Goal: Information Seeking & Learning: Learn about a topic

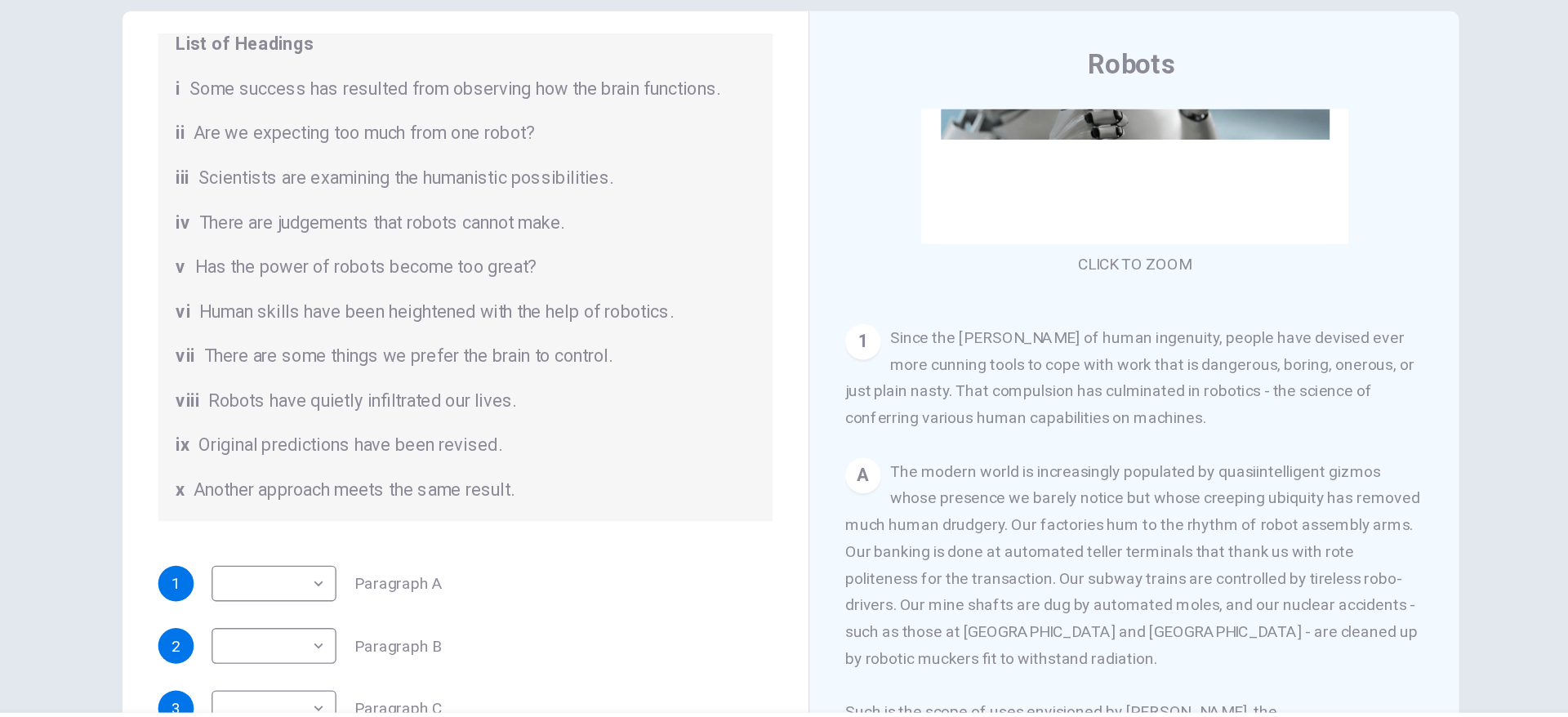
scroll to position [185, 0]
click at [781, 354] on div "Question 1 The Reading Passage has seven paragraphs A-G . From the list of head…" at bounding box center [784, 420] width 980 height 568
click at [176, 440] on body "This site uses cookies, as explained in our Privacy Policy . If you agree to th…" at bounding box center [784, 358] width 1568 height 717
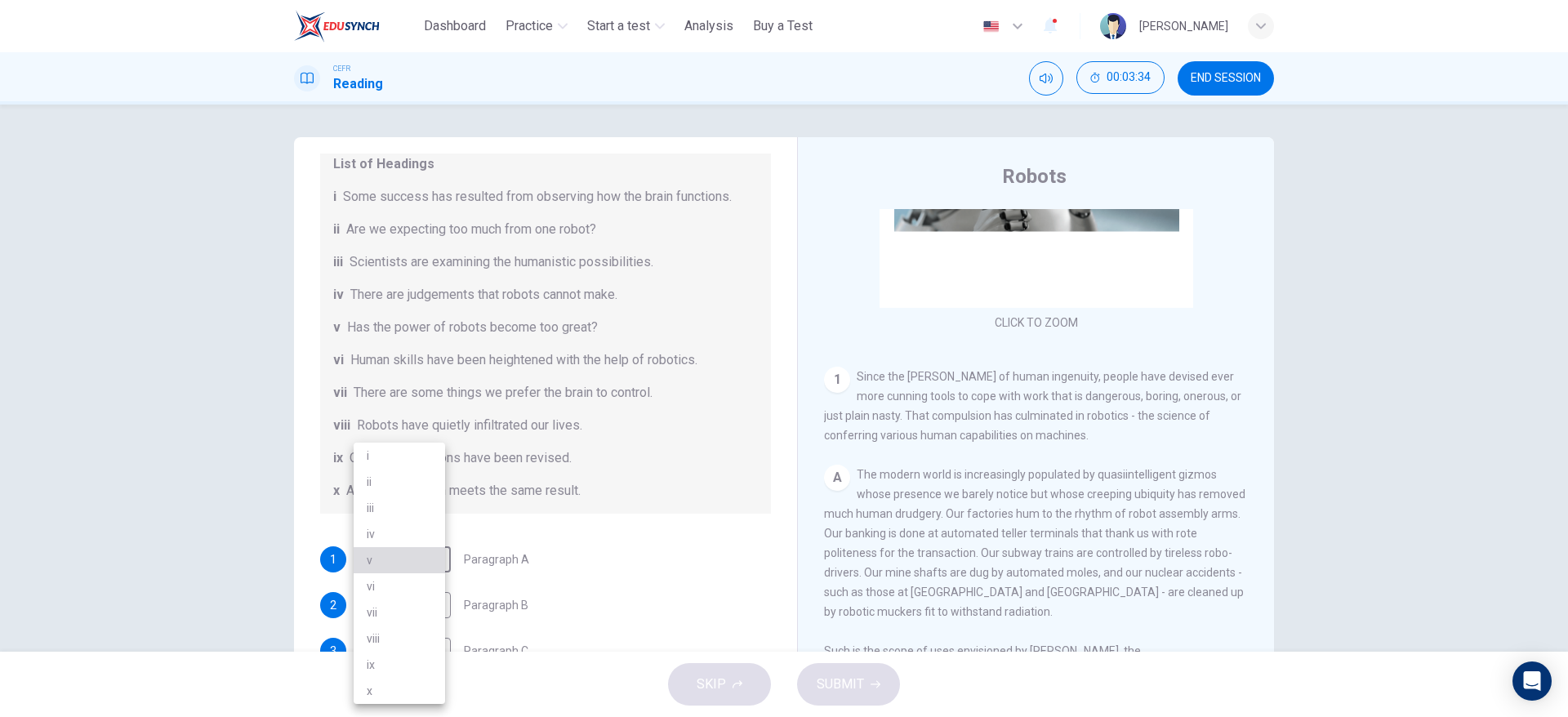
click at [406, 558] on li "v" at bounding box center [399, 560] width 92 height 26
type input "*"
click at [676, 446] on div "List of Headings i Some success has resulted from observing how the brain funct…" at bounding box center [545, 328] width 451 height 372
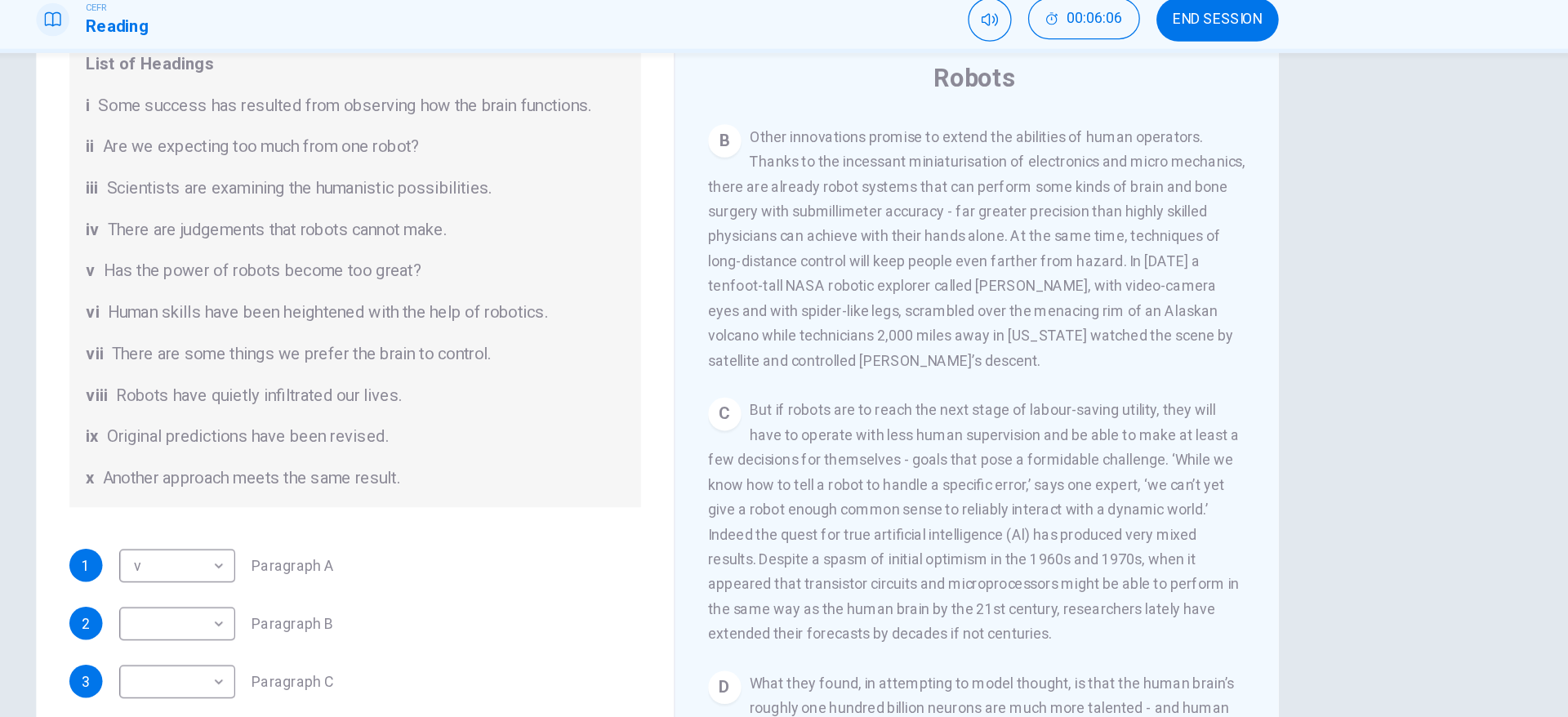
scroll to position [181, 0]
click at [157, 549] on body "This site uses cookies, as explained in our Privacy Policy . If you agree to th…" at bounding box center [784, 358] width 1568 height 717
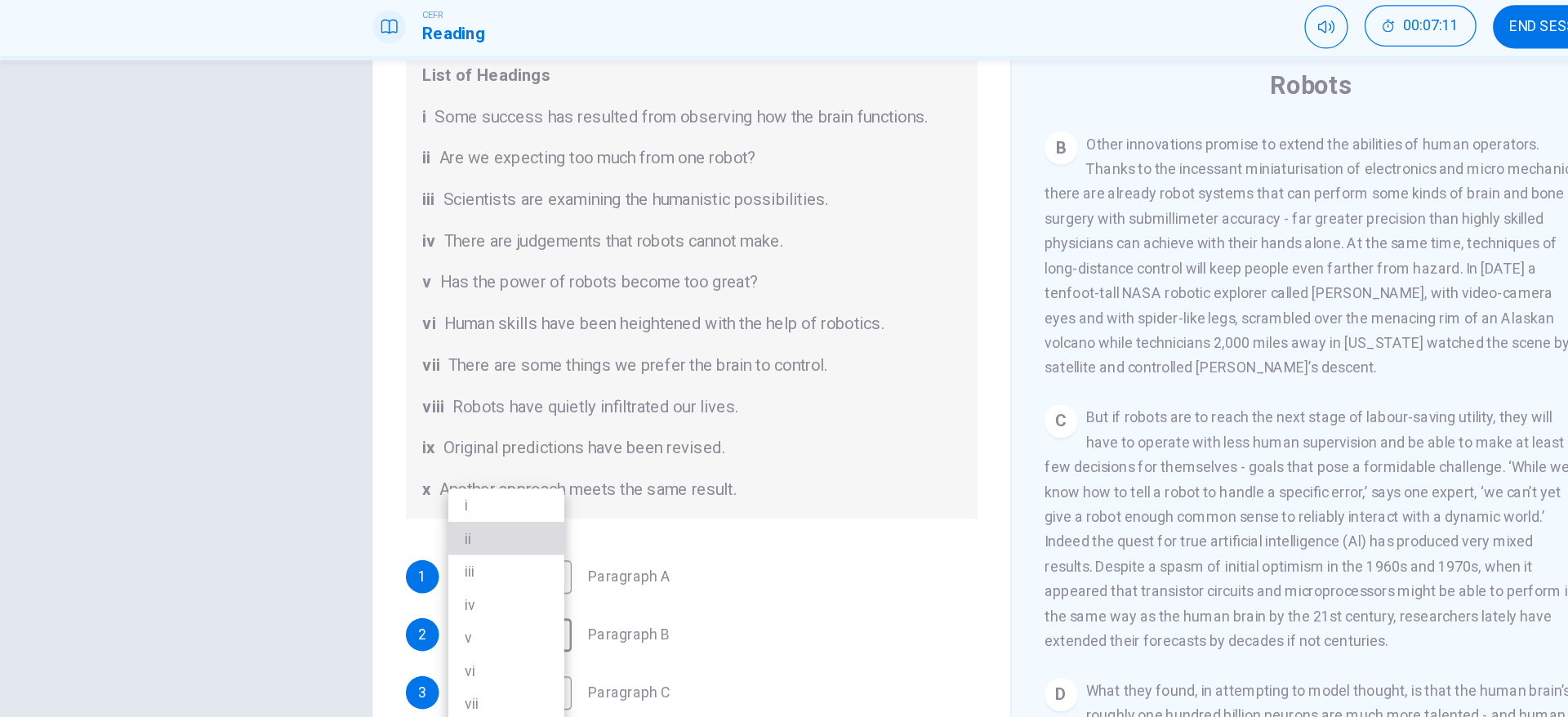
click at [387, 473] on li "ii" at bounding box center [399, 481] width 92 height 26
type input "**"
click at [506, 523] on div "v * ​ Paragraph A" at bounding box center [444, 512] width 170 height 26
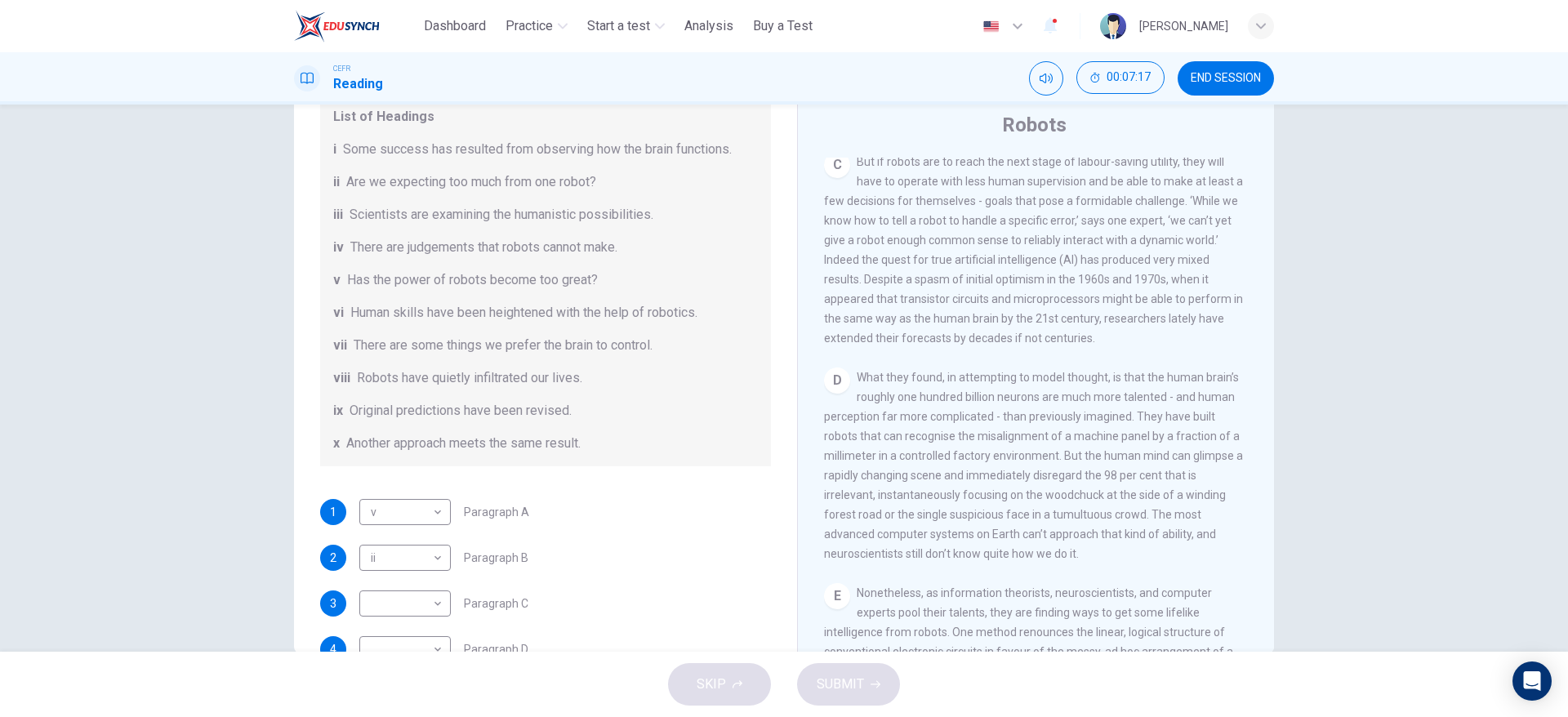
scroll to position [917, 0]
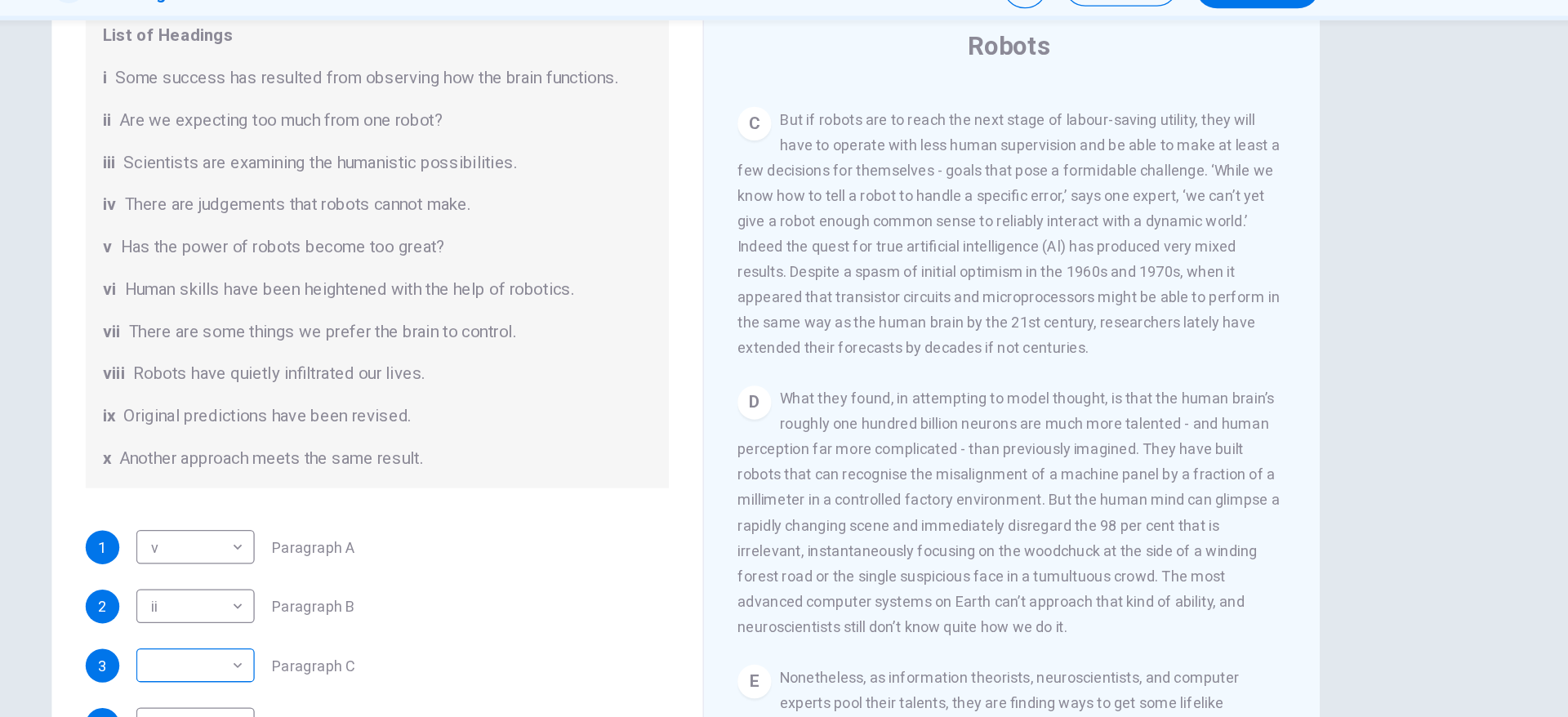
click at [180, 505] on body "This site uses cookies, as explained in our Privacy Policy . If you agree to th…" at bounding box center [784, 358] width 1568 height 717
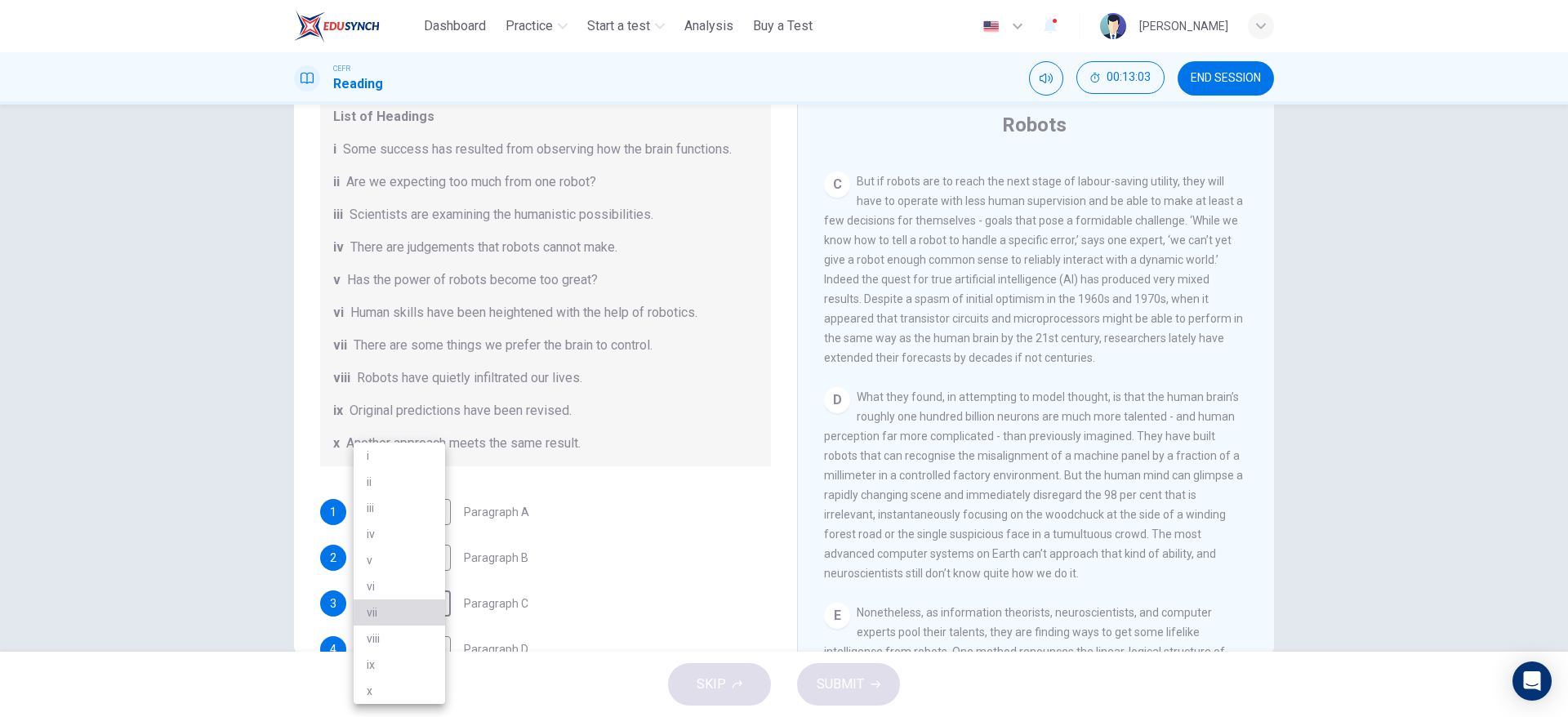
click at [401, 617] on li "vii" at bounding box center [399, 612] width 92 height 26
type input "***"
click at [654, 508] on div "1 v * ​ Paragraph A" at bounding box center [545, 512] width 451 height 26
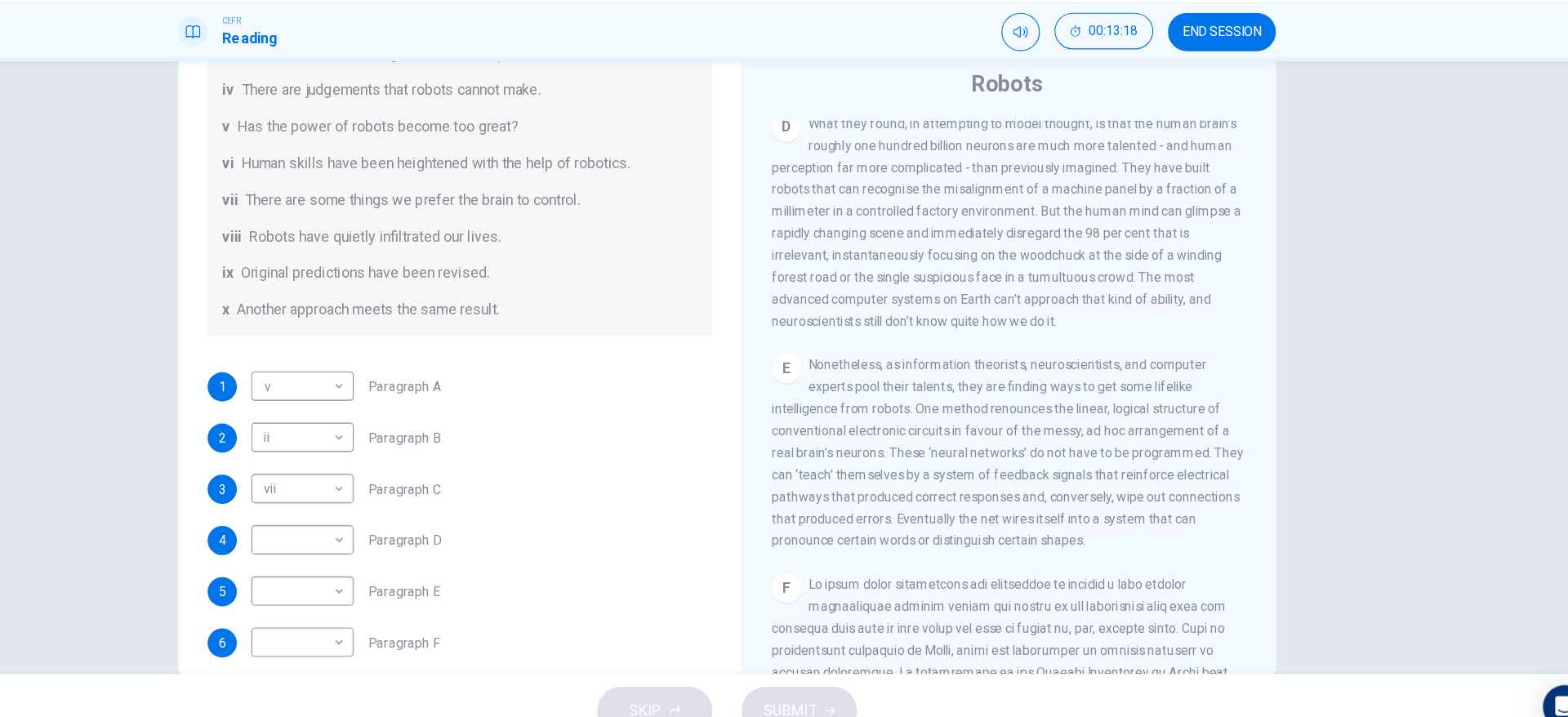
scroll to position [314, 0]
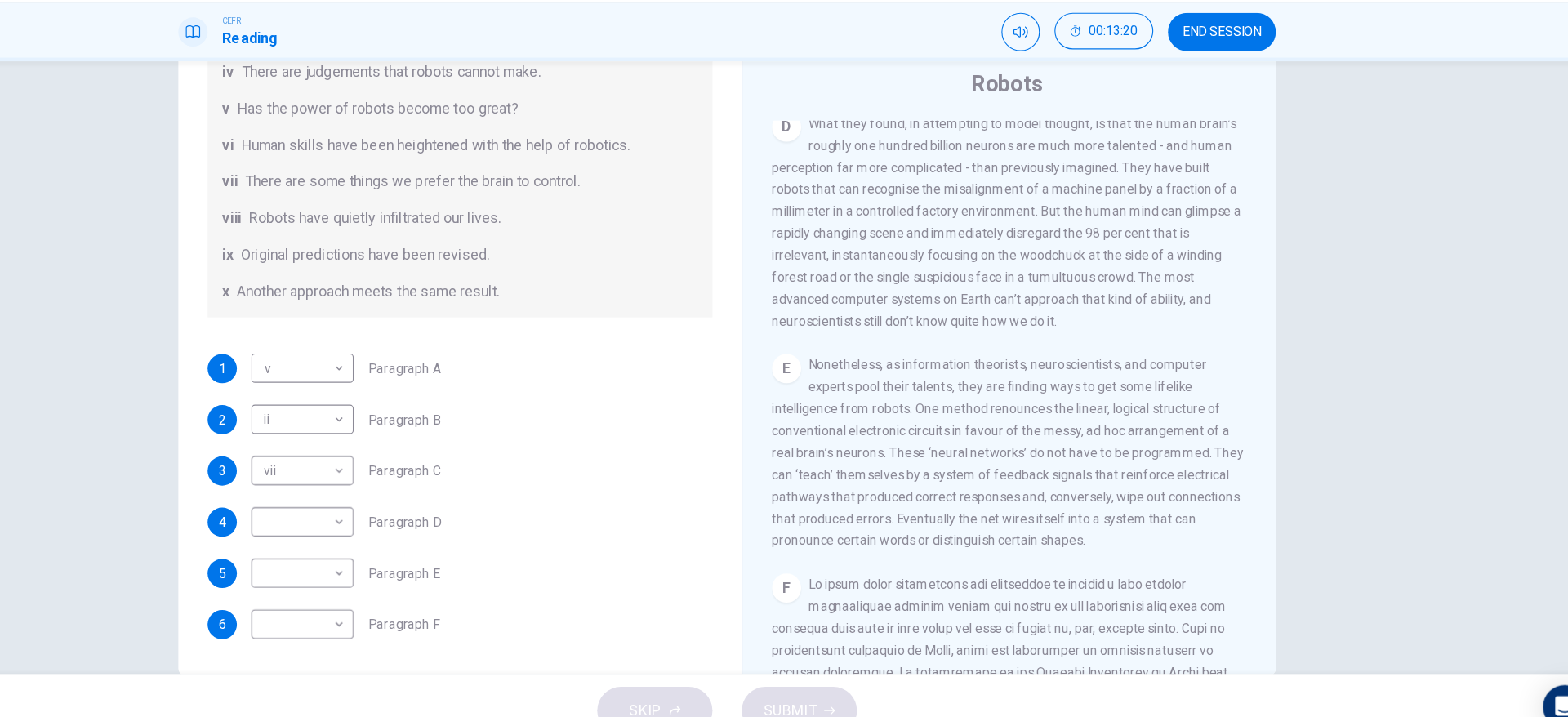
drag, startPoint x: 763, startPoint y: 472, endPoint x: 774, endPoint y: 356, distance: 116.5
click at [774, 356] on div "Question 1 The Reading Passage has seven paragraphs A-G . From the list of head…" at bounding box center [545, 378] width 477 height 551
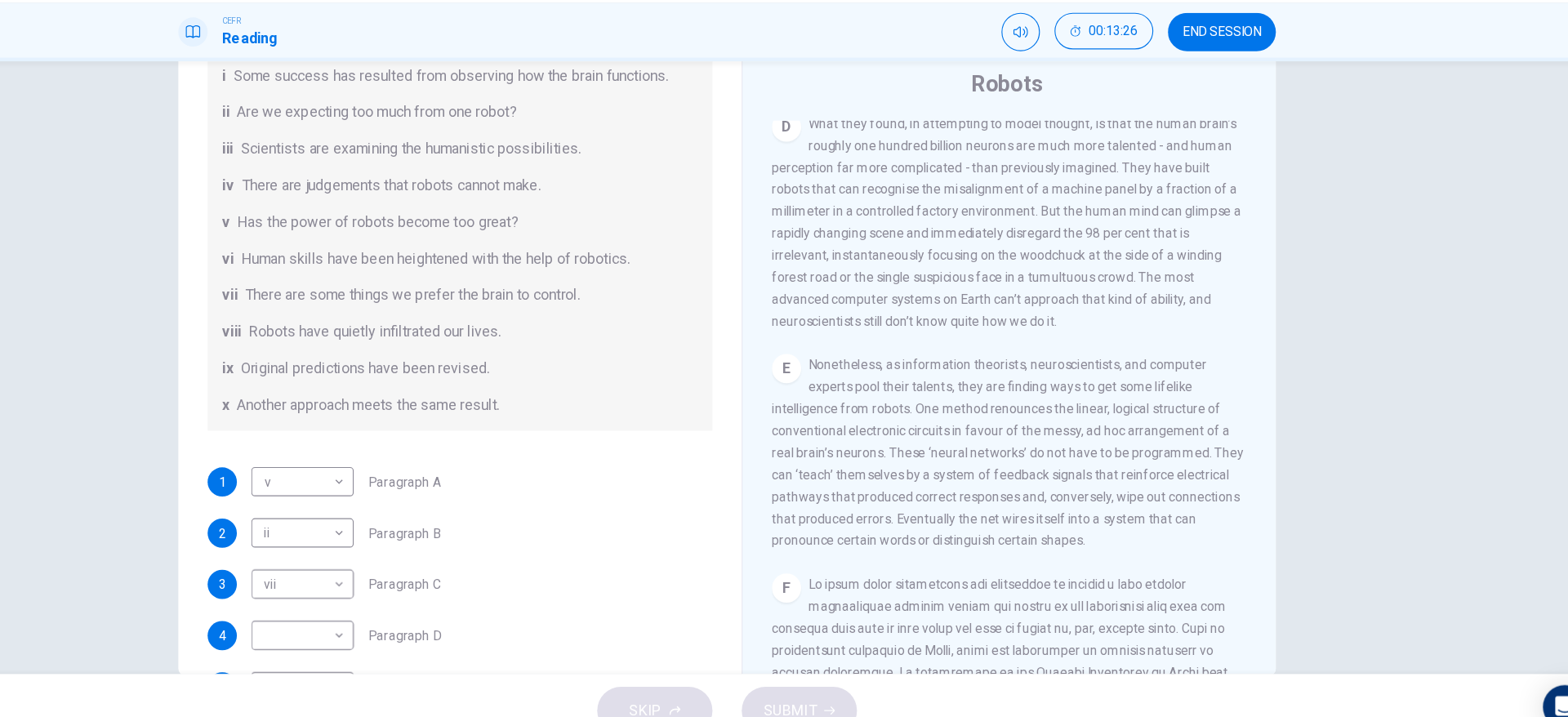
scroll to position [206, 0]
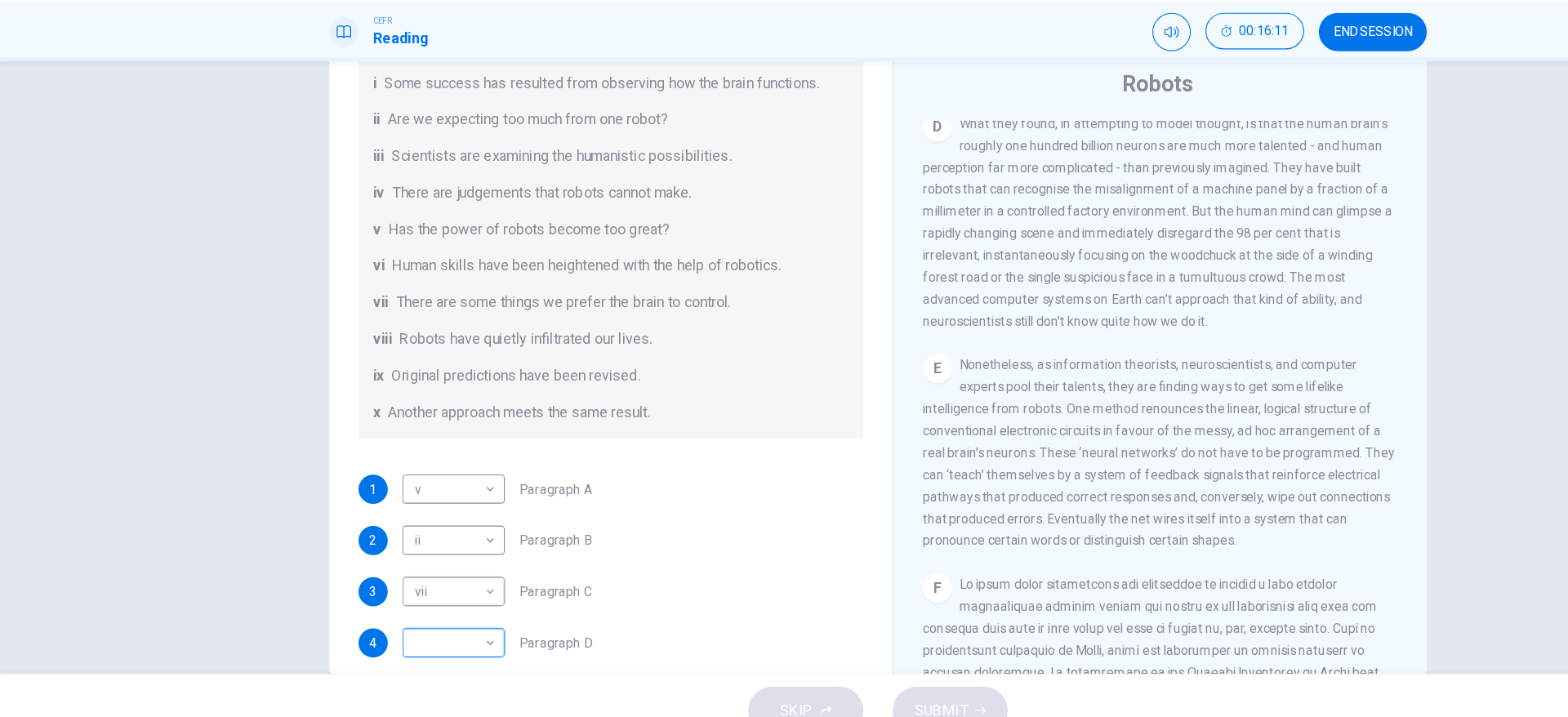
click at [287, 632] on body "This site uses cookies, as explained in our Privacy Policy . If you agree to th…" at bounding box center [784, 358] width 1568 height 717
click at [403, 607] on li "vii" at bounding box center [399, 612] width 92 height 26
type input "***"
click at [621, 586] on div "3 vii *** ​ Paragraph C" at bounding box center [545, 577] width 451 height 26
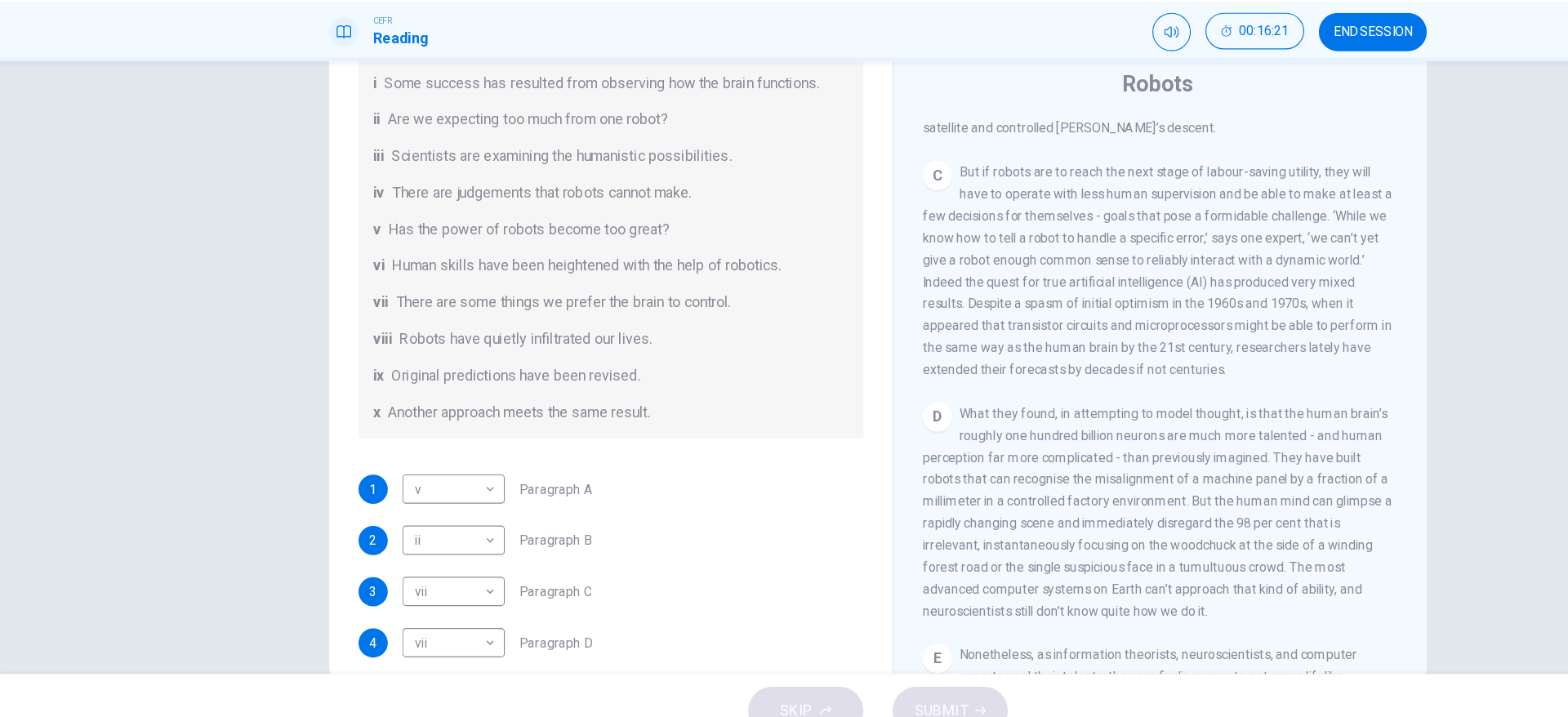
scroll to position [885, 0]
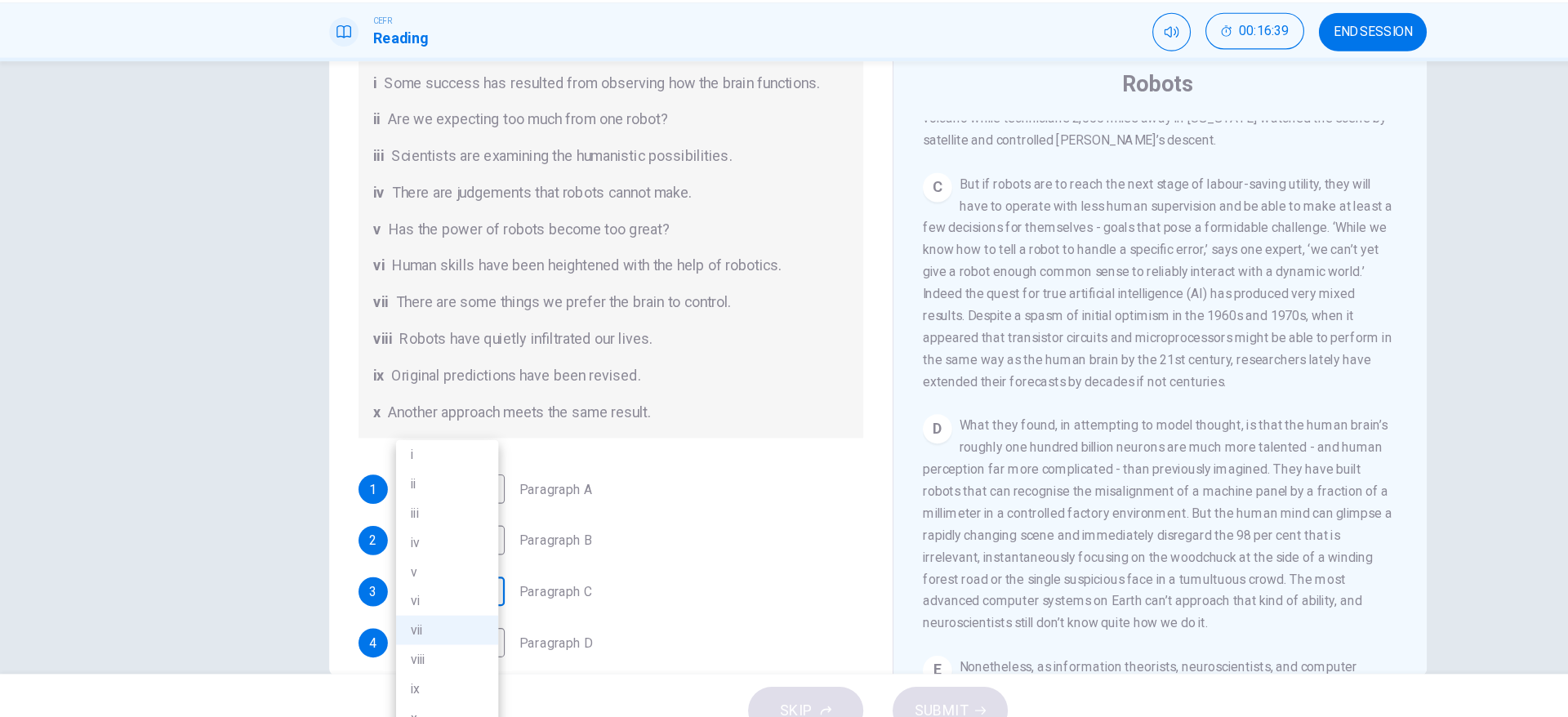
click at [415, 571] on body "This site uses cookies, as explained in our Privacy Policy . If you agree to th…" at bounding box center [784, 358] width 1568 height 717
click at [404, 585] on li "vi" at bounding box center [399, 586] width 92 height 26
type input "**"
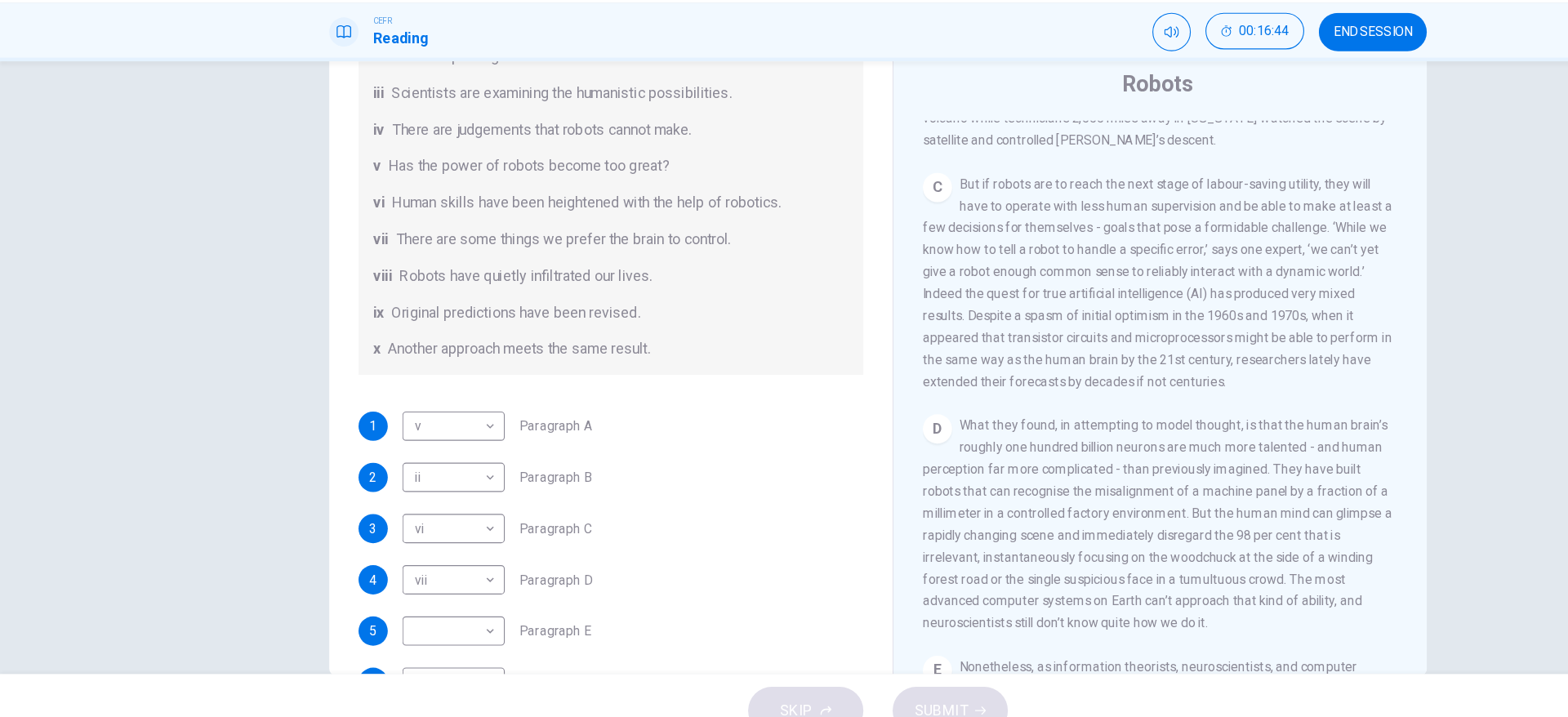
scroll to position [314, 0]
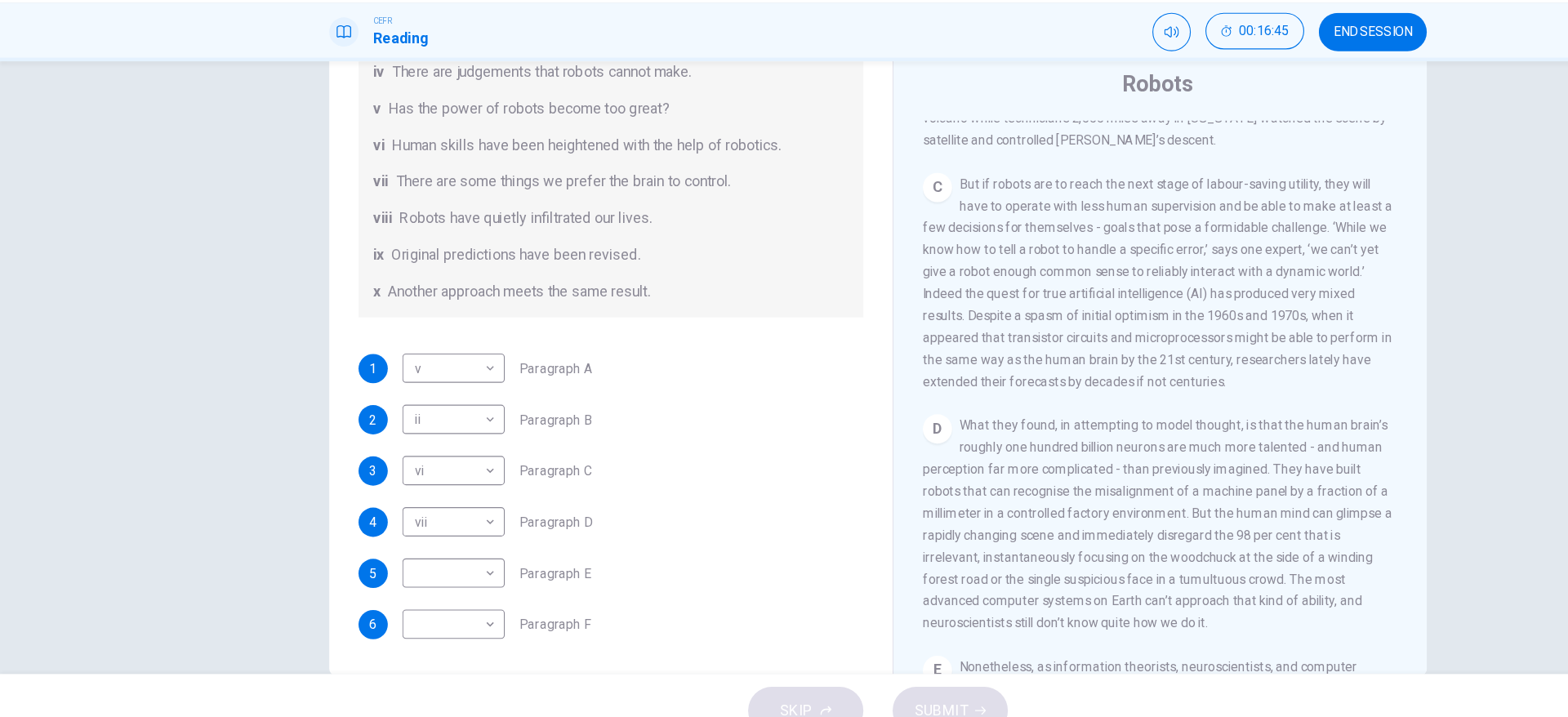
click at [797, 557] on div "Robots CLICK TO ZOOM Click to Zoom 1 Since the [PERSON_NAME] of human ingenuity…" at bounding box center [1035, 383] width 477 height 594
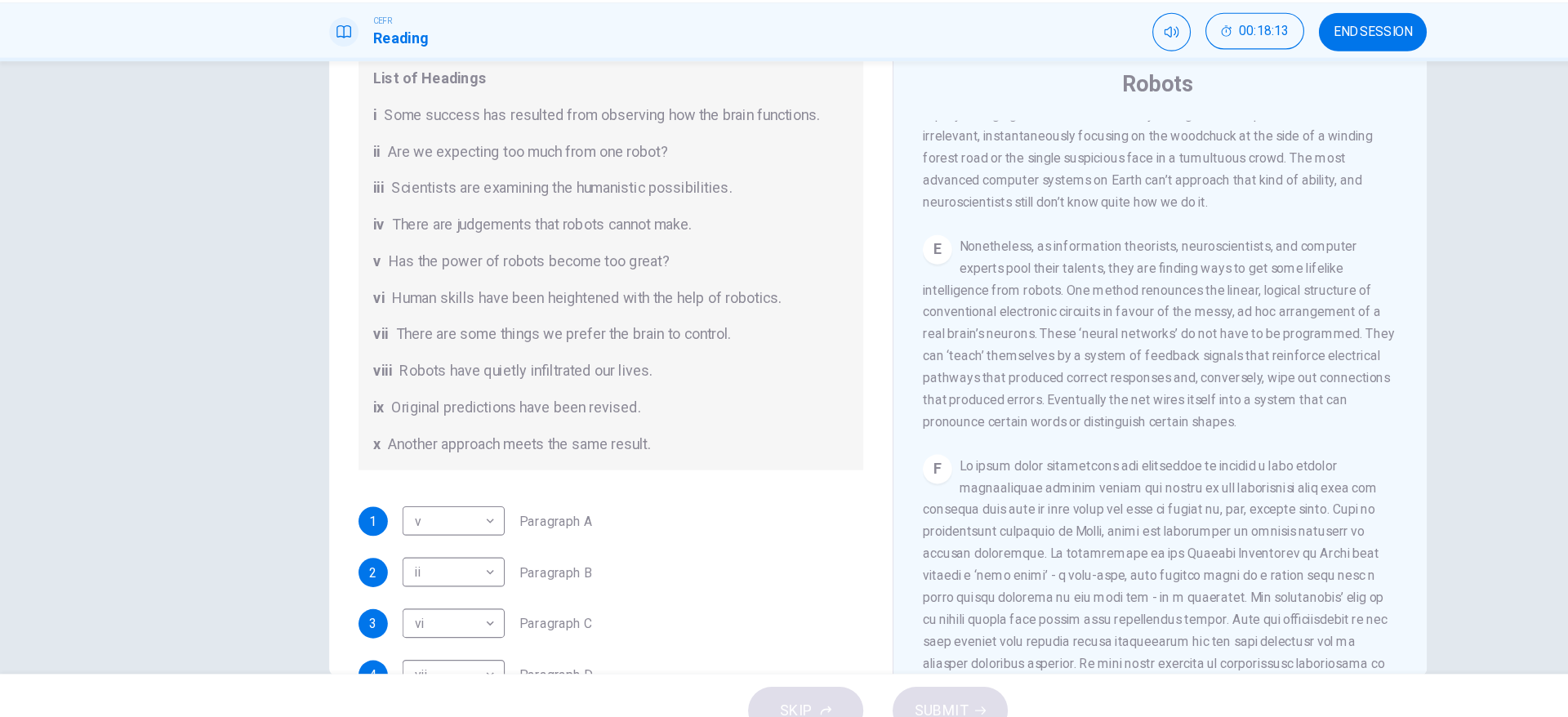
scroll to position [174, 0]
drag, startPoint x: 791, startPoint y: 398, endPoint x: 789, endPoint y: 441, distance: 43.0
click at [797, 441] on div "Robots CLICK TO ZOOM Click to Zoom 1 Since the [PERSON_NAME] of human ingenuity…" at bounding box center [1035, 369] width 477 height 568
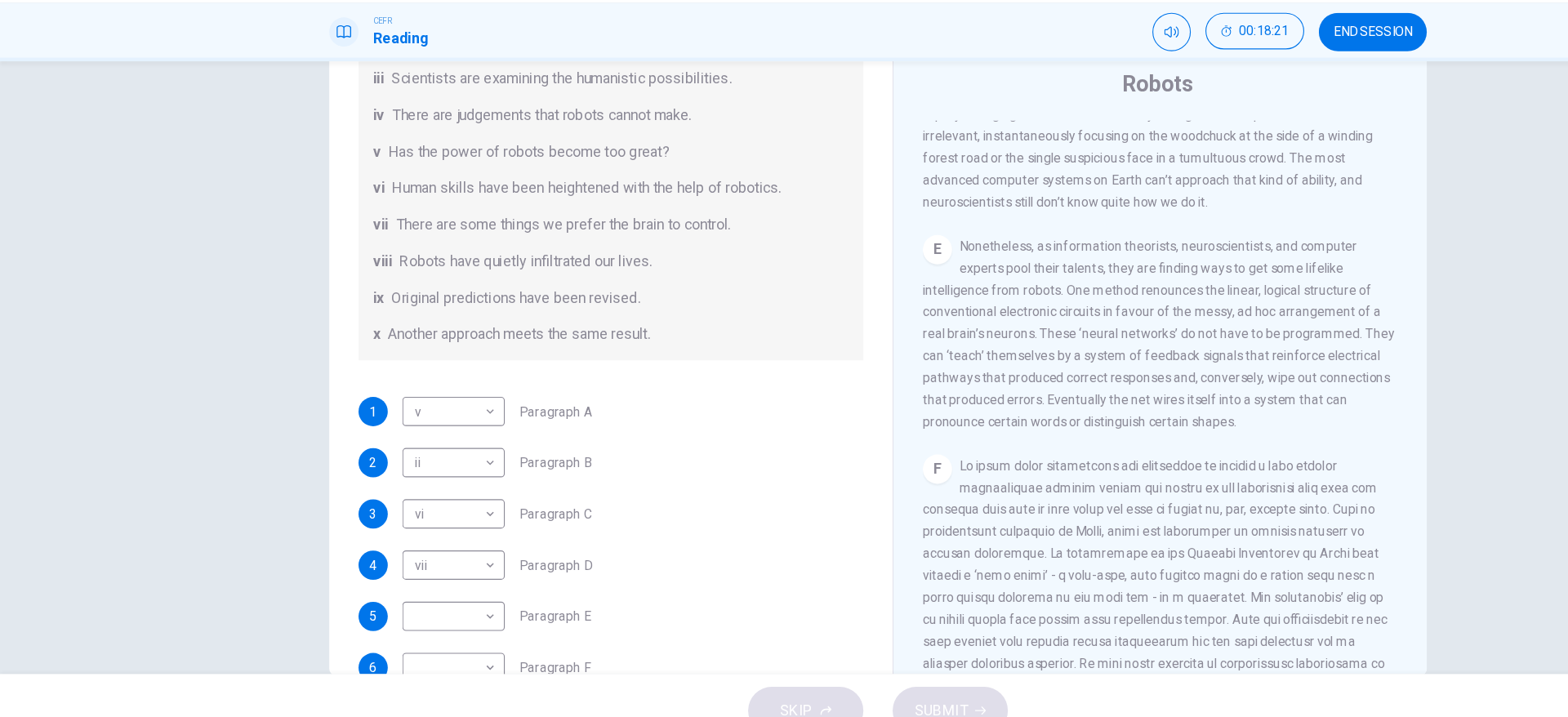
scroll to position [314, 0]
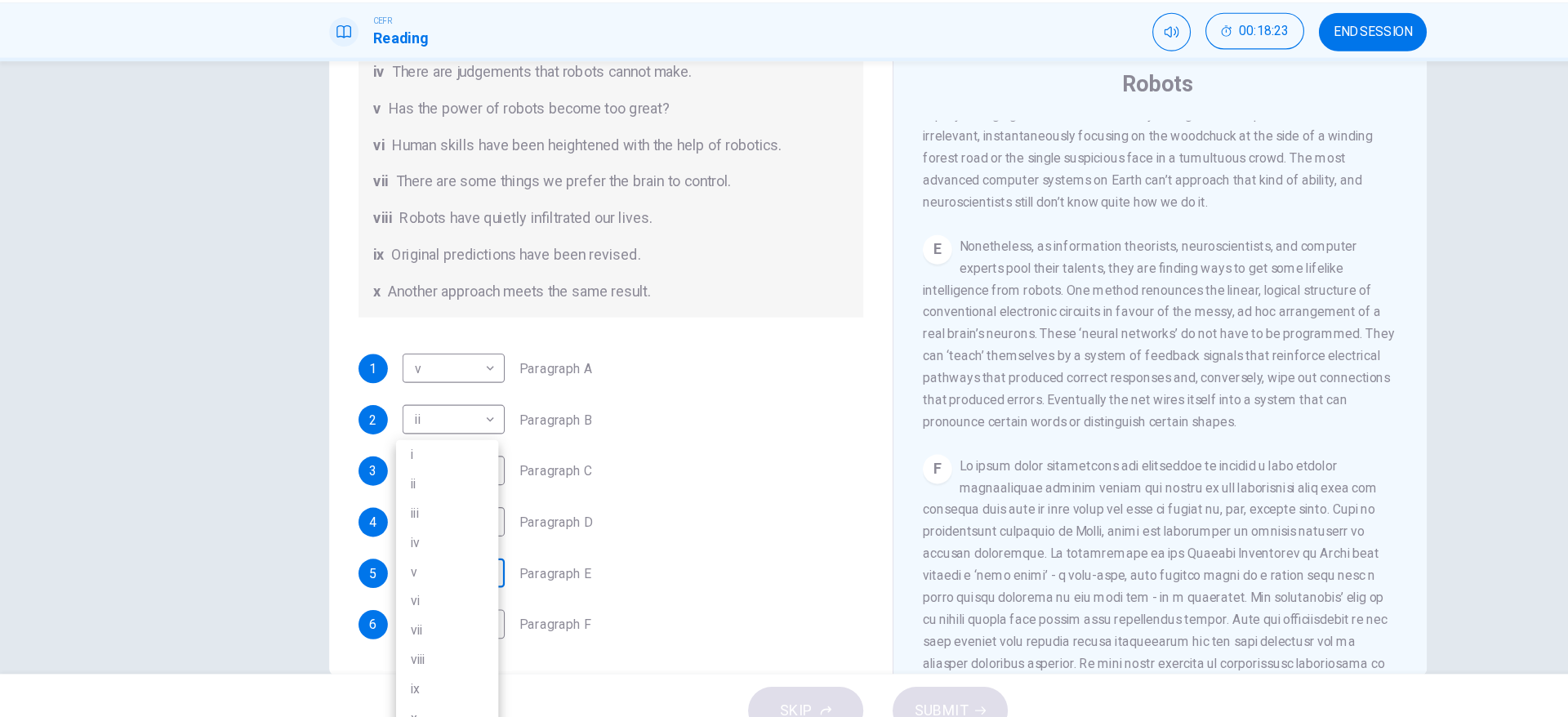
click at [425, 580] on body "This site uses cookies, as explained in our Privacy Policy . If you agree to th…" at bounding box center [784, 358] width 1568 height 717
click at [389, 511] on li "iii" at bounding box center [399, 507] width 92 height 26
type input "***"
click at [959, 393] on span "Nonetheless, as information theorists, neuroscientists, and computer experts po…" at bounding box center [1034, 348] width 421 height 170
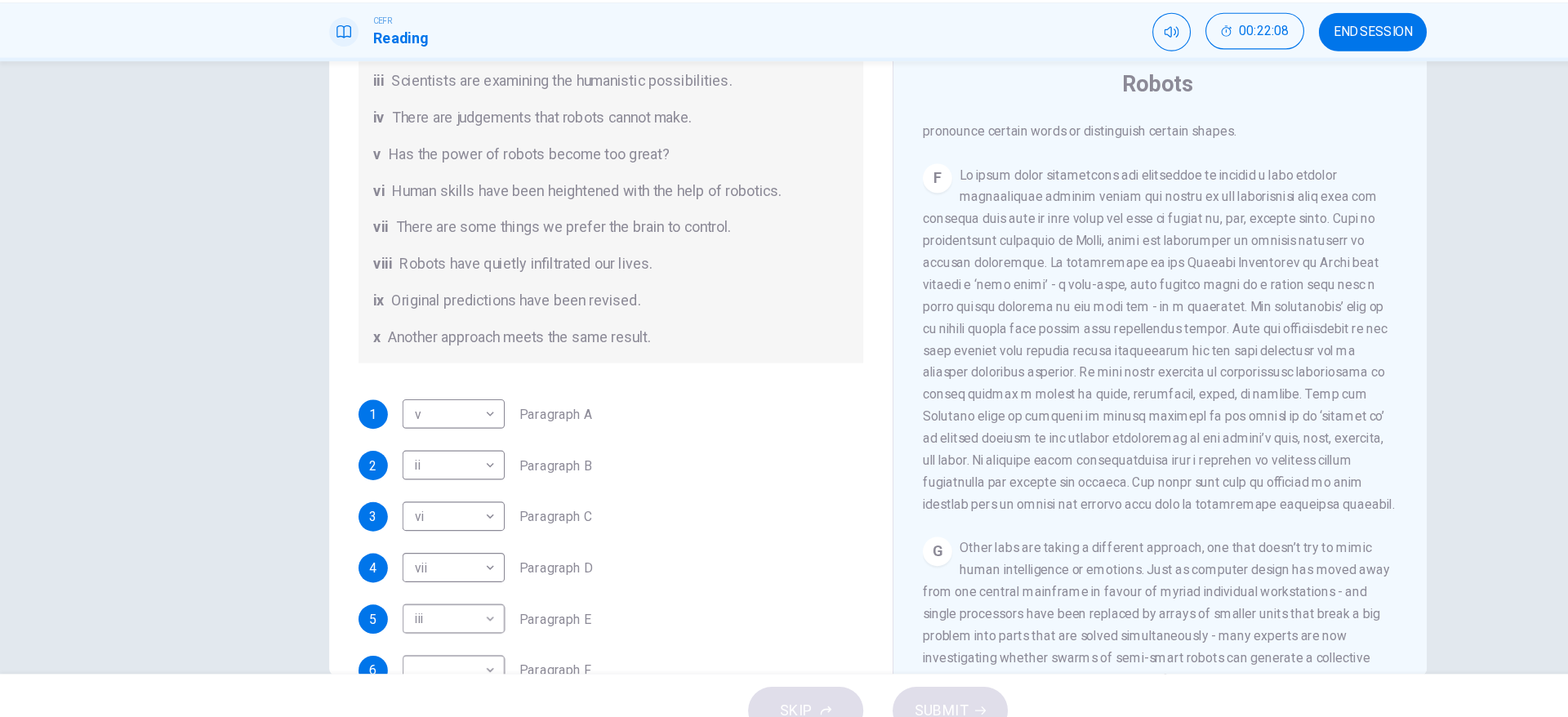
scroll to position [312, 0]
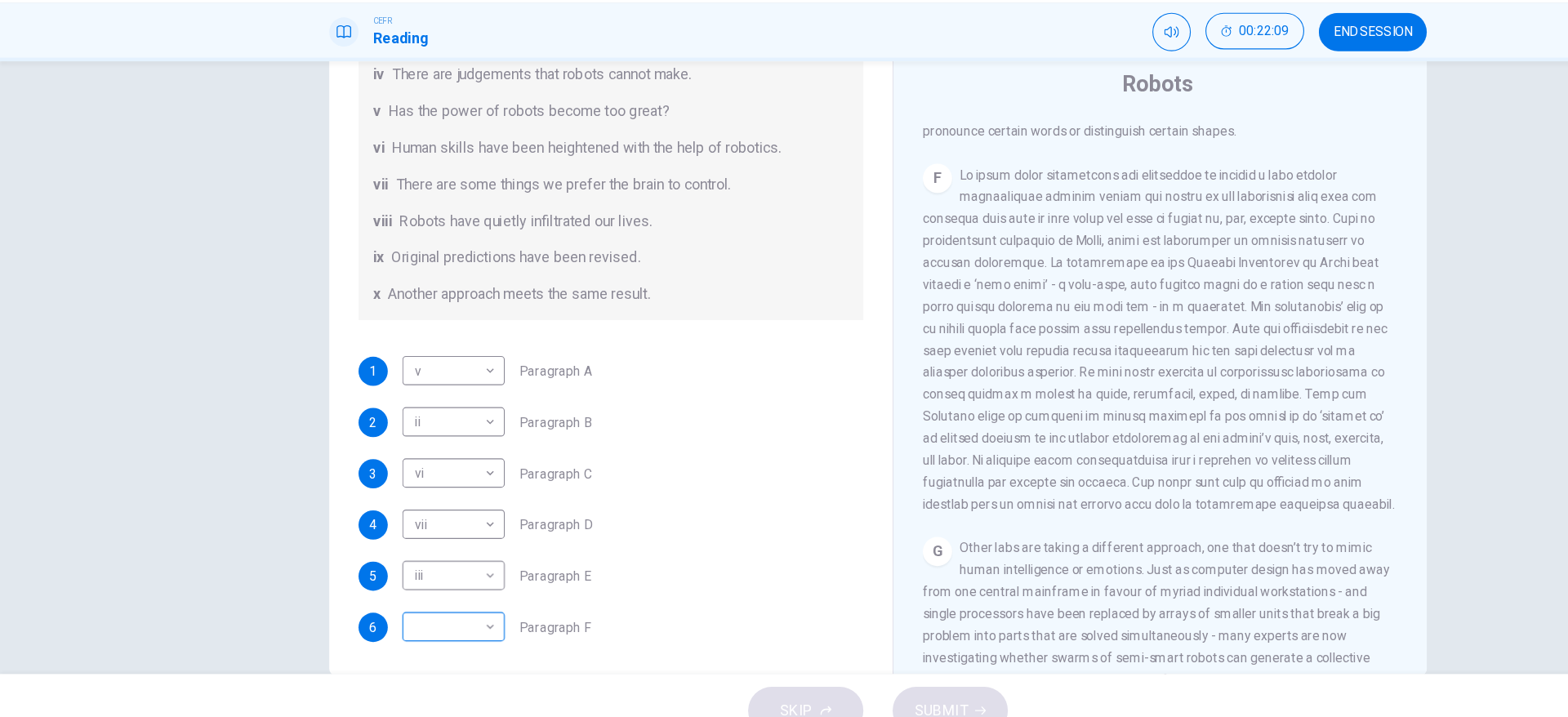
click at [424, 616] on body "This site uses cookies, as explained in our Privacy Policy . If you agree to th…" at bounding box center [784, 358] width 1568 height 717
click at [381, 544] on li "iv" at bounding box center [399, 534] width 92 height 26
type input "**"
click at [851, 679] on span "SUBMIT" at bounding box center [839, 684] width 47 height 23
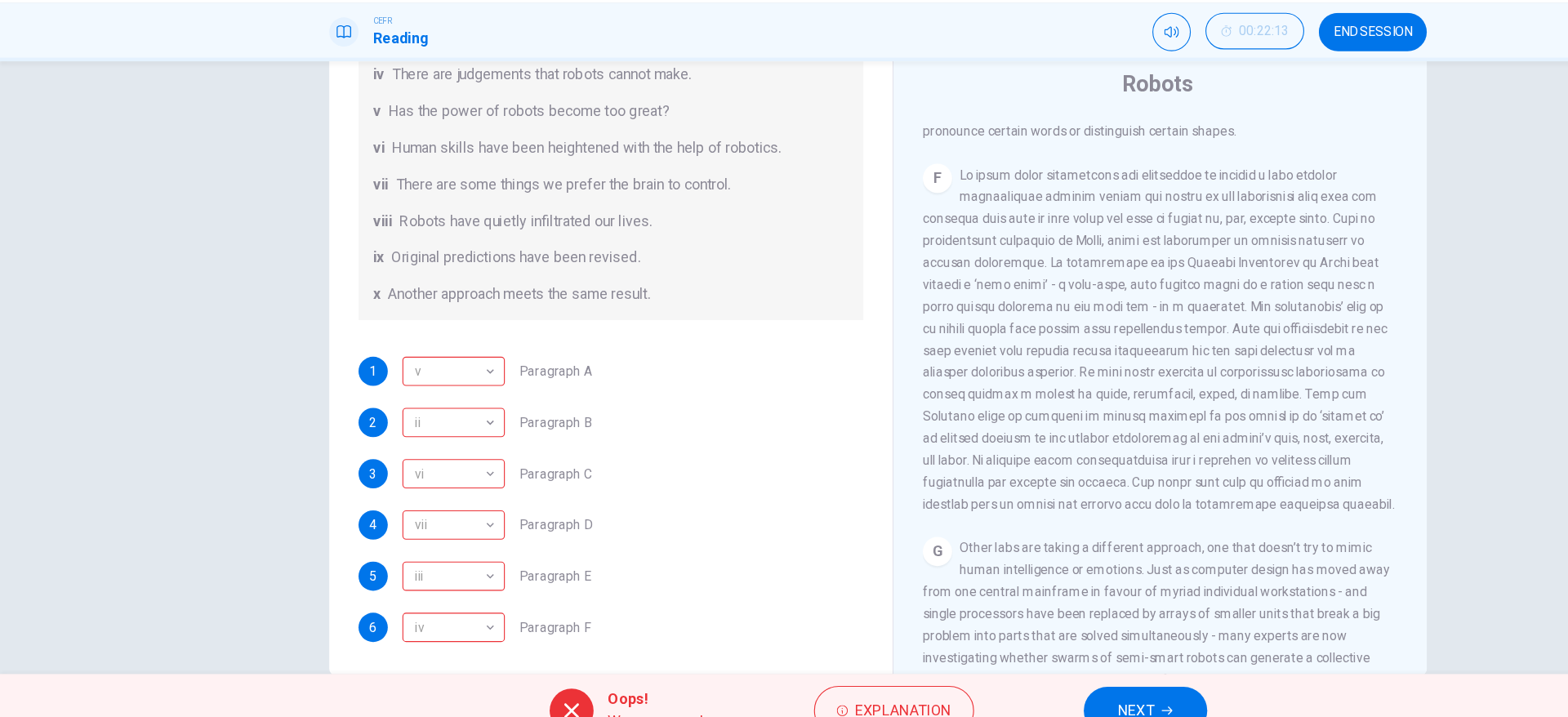
click at [1028, 495] on span at bounding box center [1034, 353] width 421 height 307
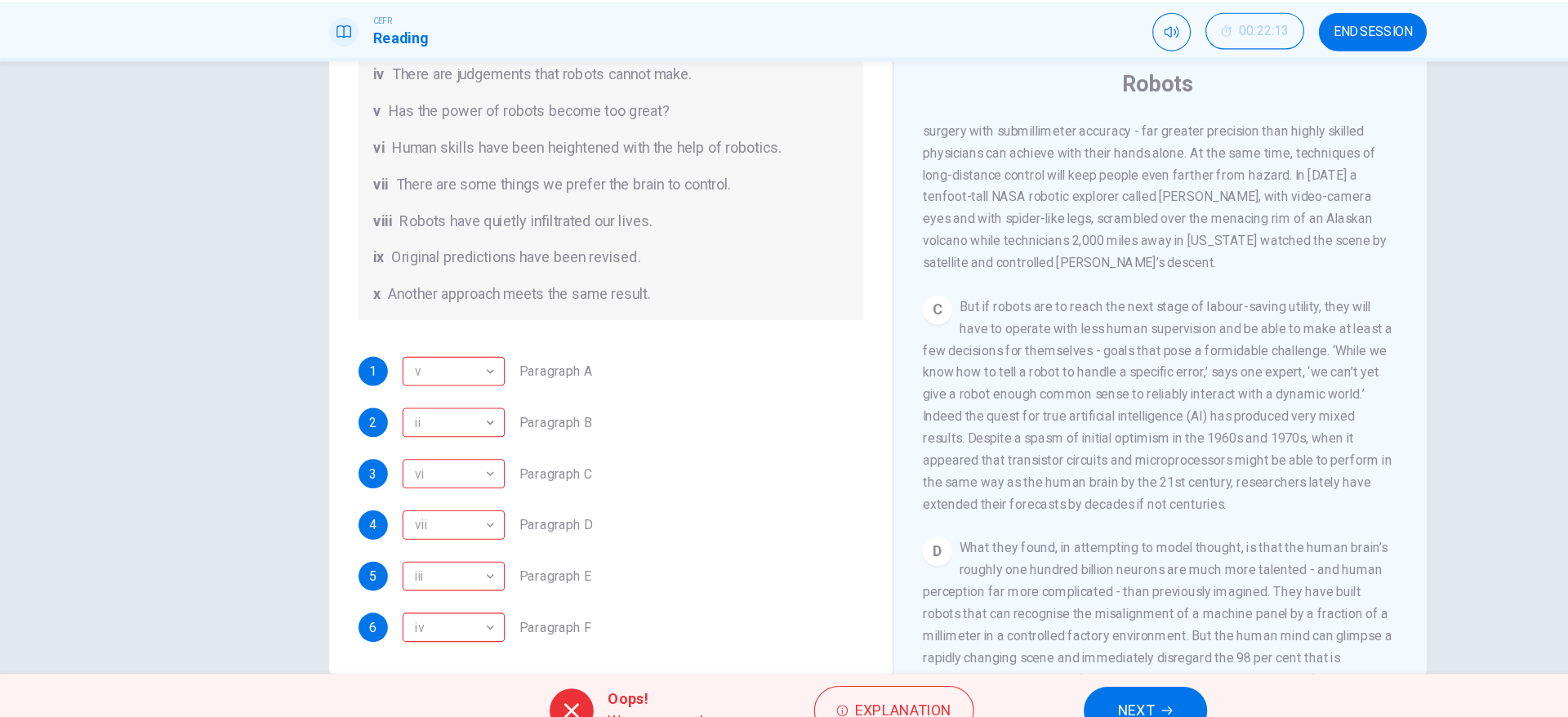
scroll to position [804, 0]
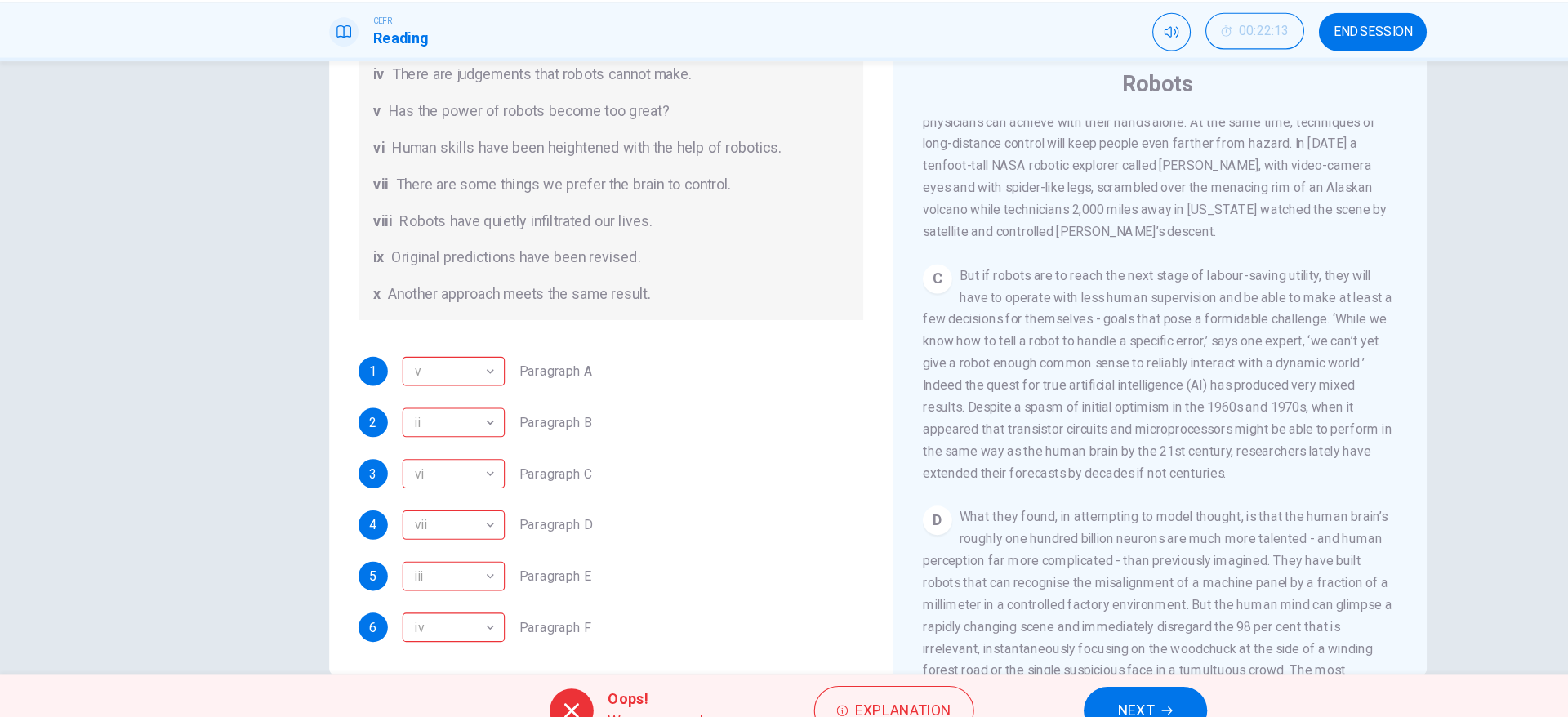
click at [1270, 365] on div "Question 1 The Reading Passage has seven paragraphs A-G . From the list of head…" at bounding box center [784, 369] width 1032 height 568
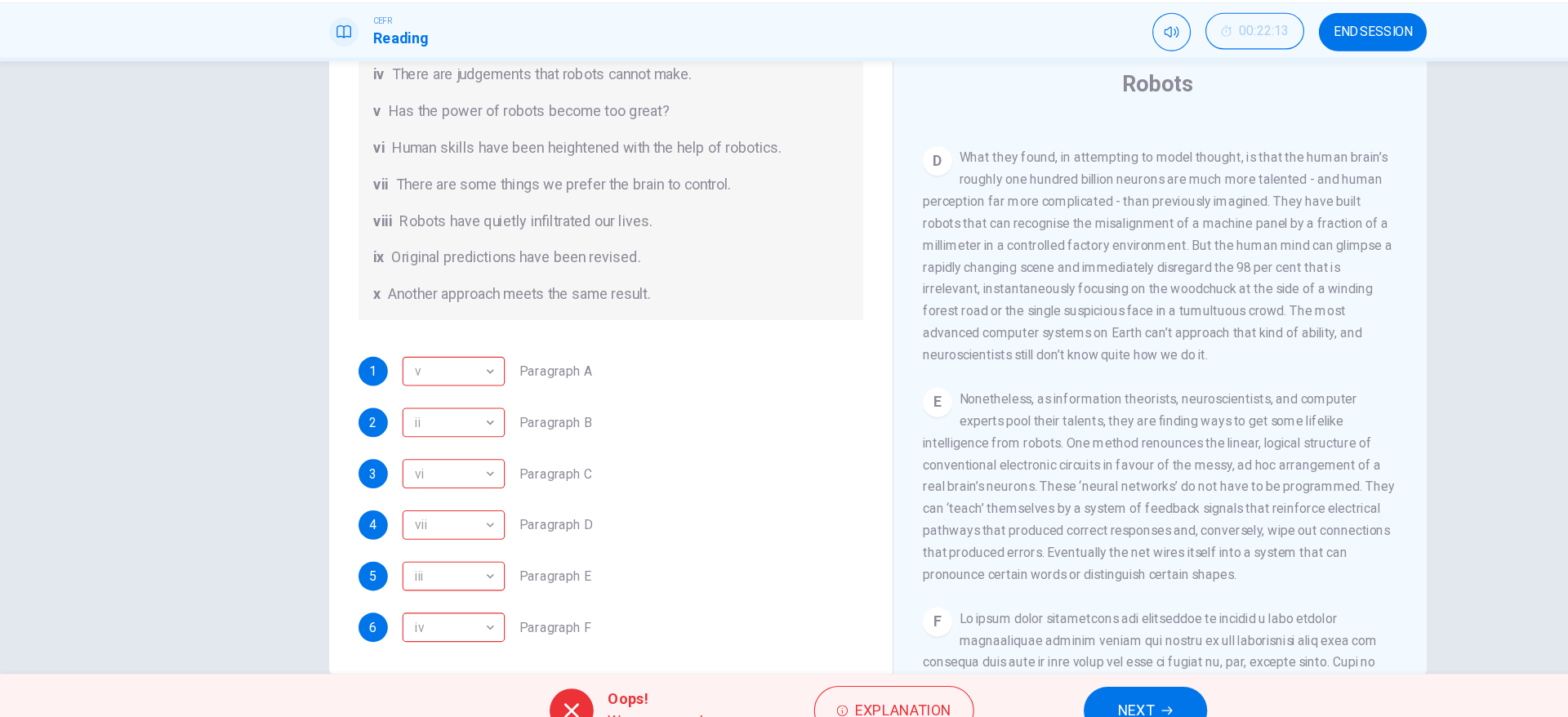
scroll to position [1134, 0]
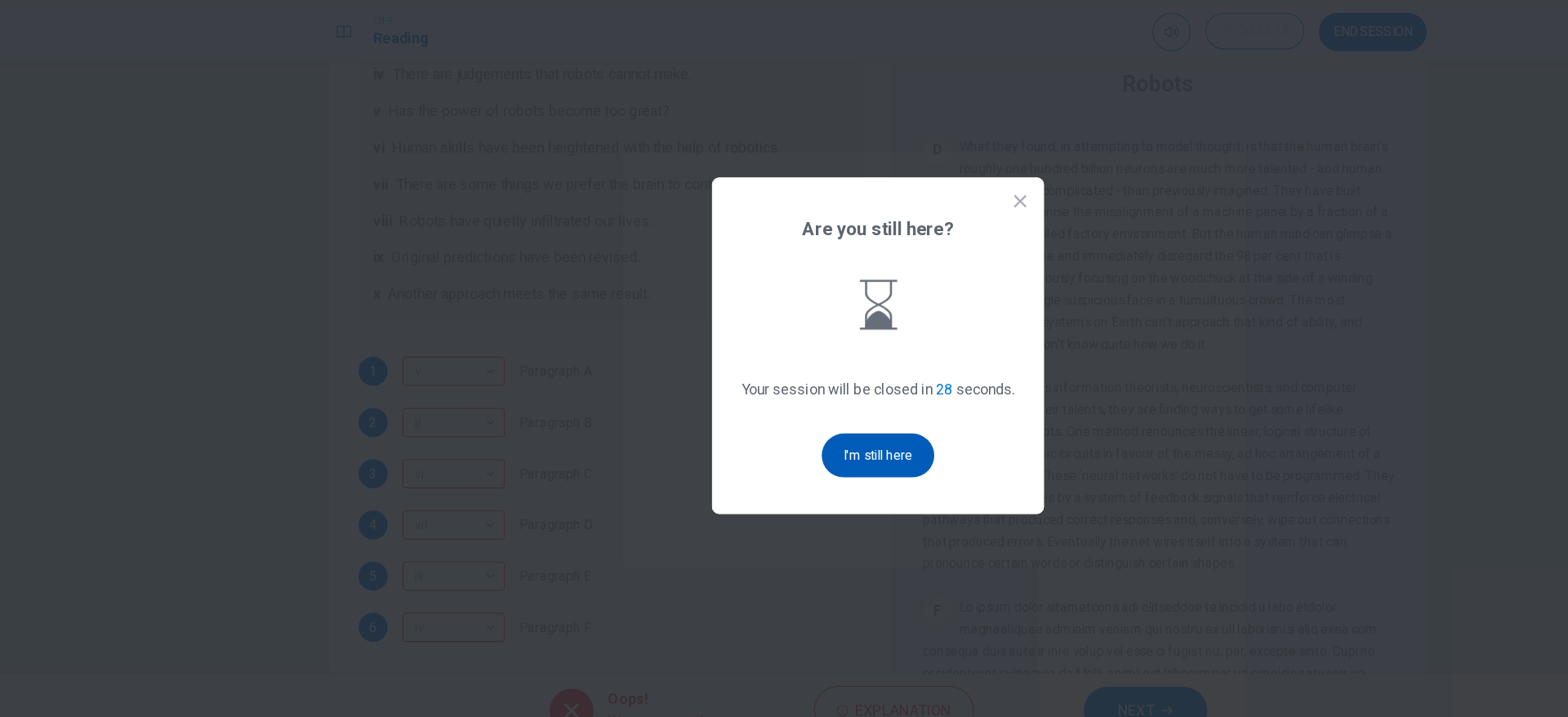
click at [796, 442] on button "I'm still here" at bounding box center [784, 456] width 100 height 40
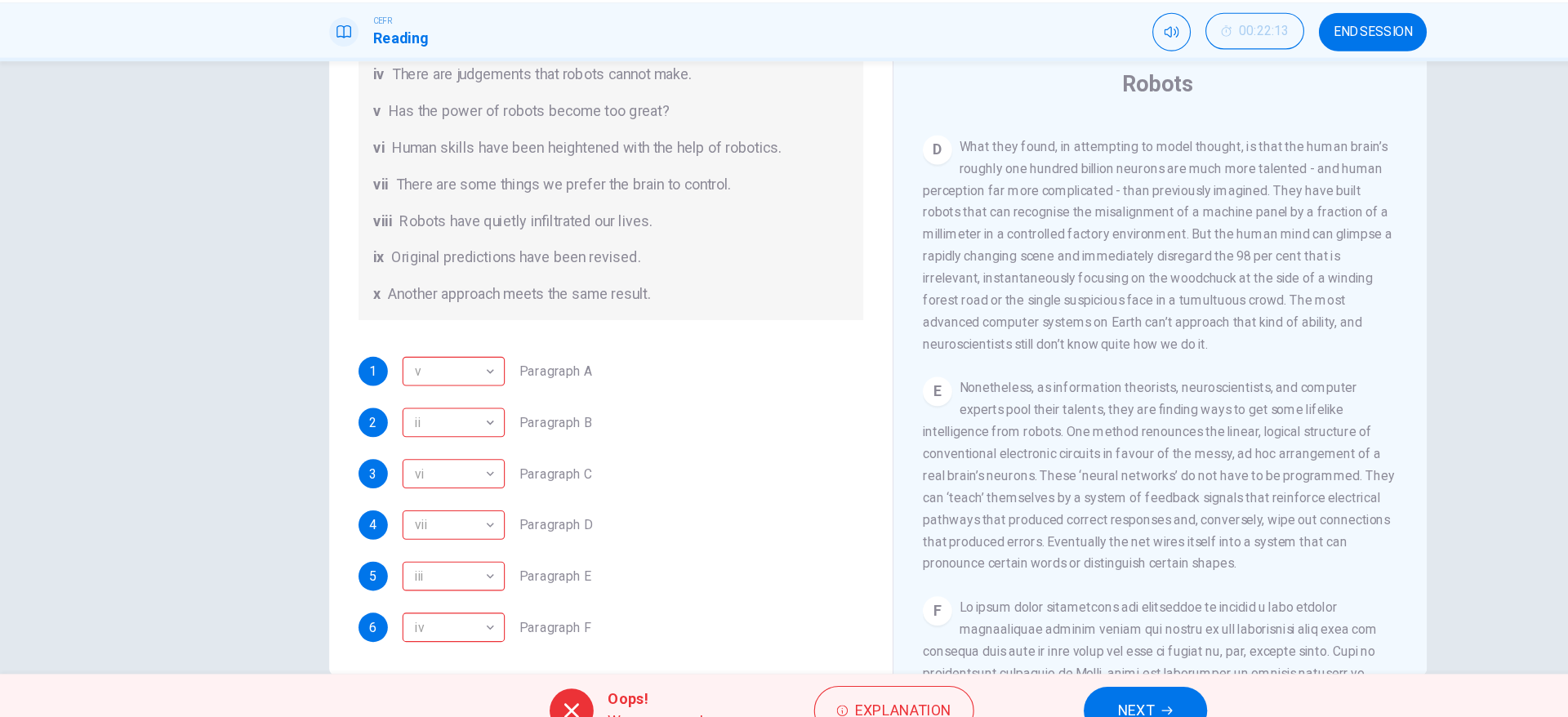
click at [1031, 673] on button "NEXT" at bounding box center [1023, 684] width 110 height 42
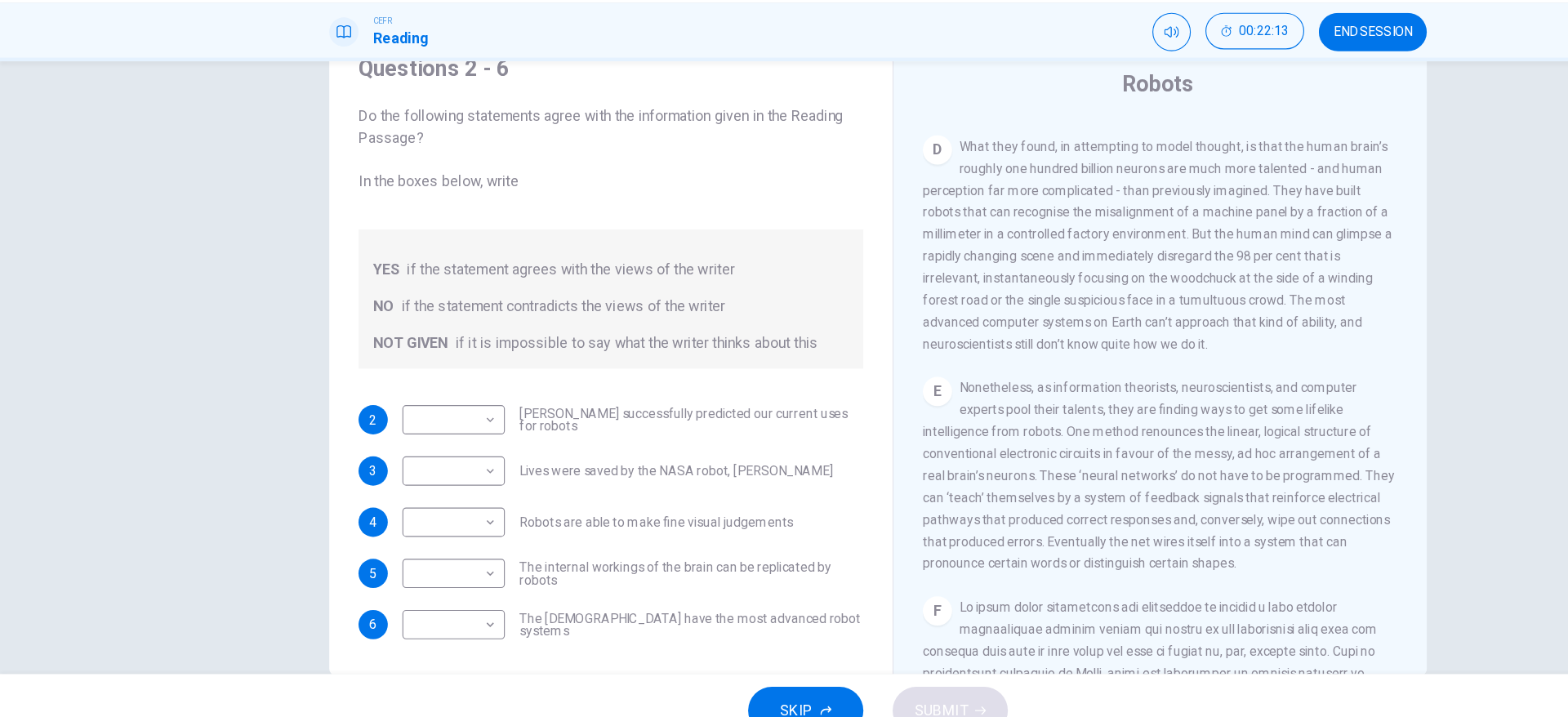
scroll to position [86, 0]
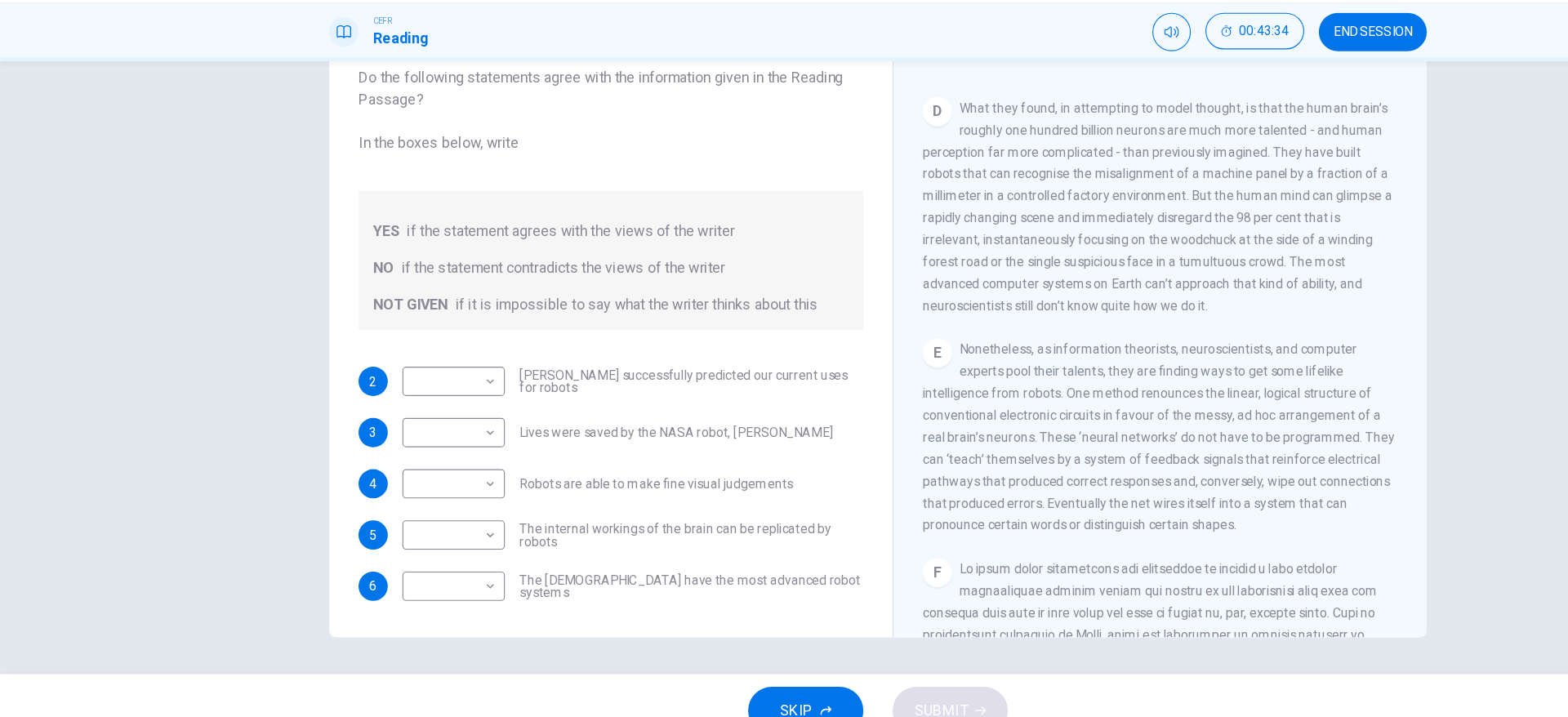
click at [1272, 155] on div "Questions 2 - 6 Do the following statements agree with the information given in…" at bounding box center [784, 334] width 1032 height 568
